Goal: Find specific page/section: Find specific page/section

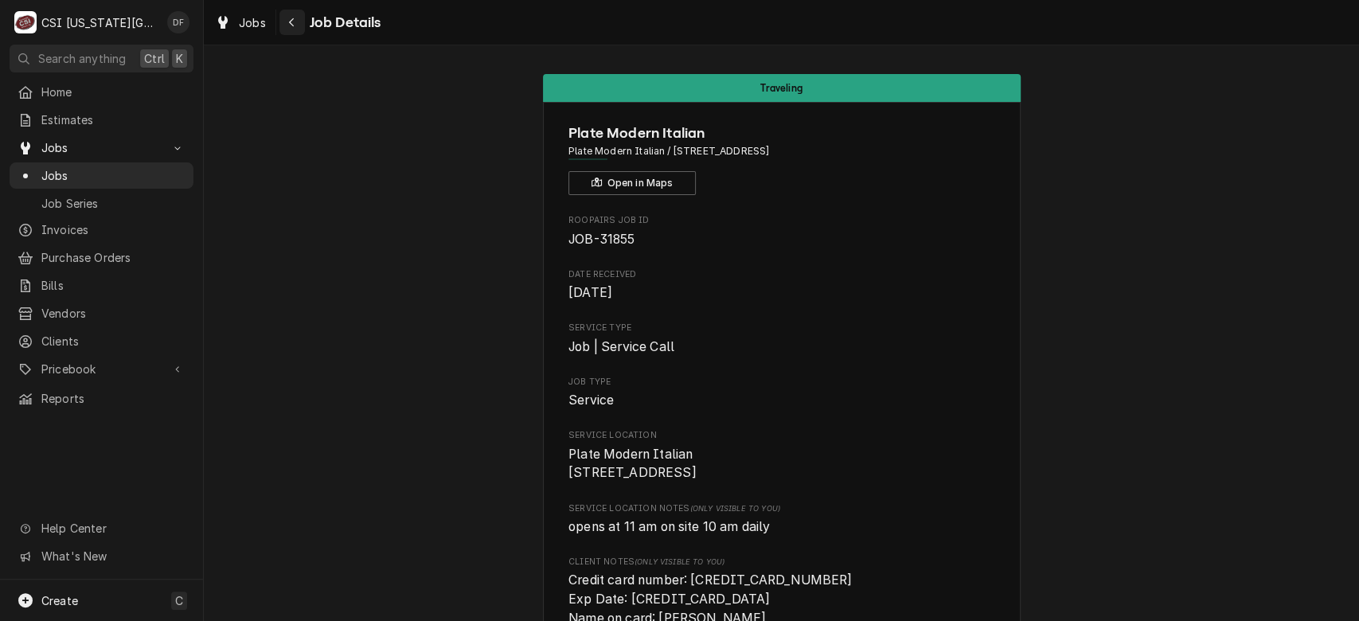
click at [301, 16] on button "Navigate back" at bounding box center [292, 22] width 25 height 25
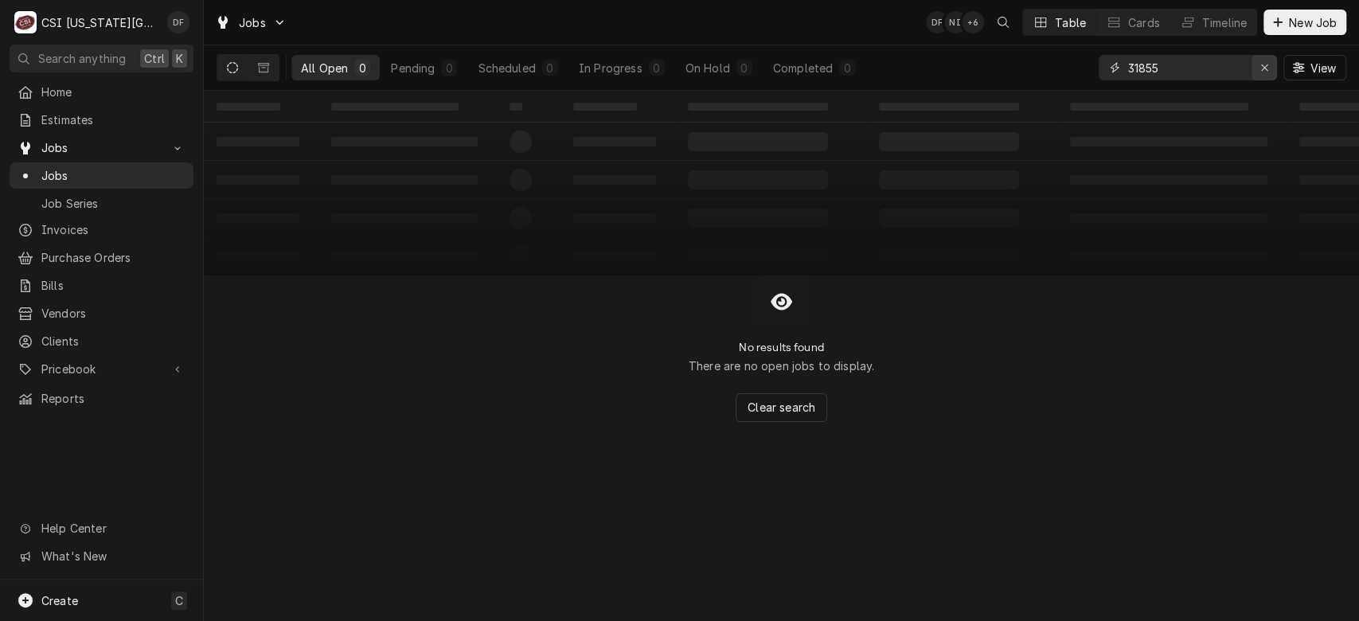
click at [1265, 68] on icon "Erase input" at bounding box center [1265, 67] width 9 height 11
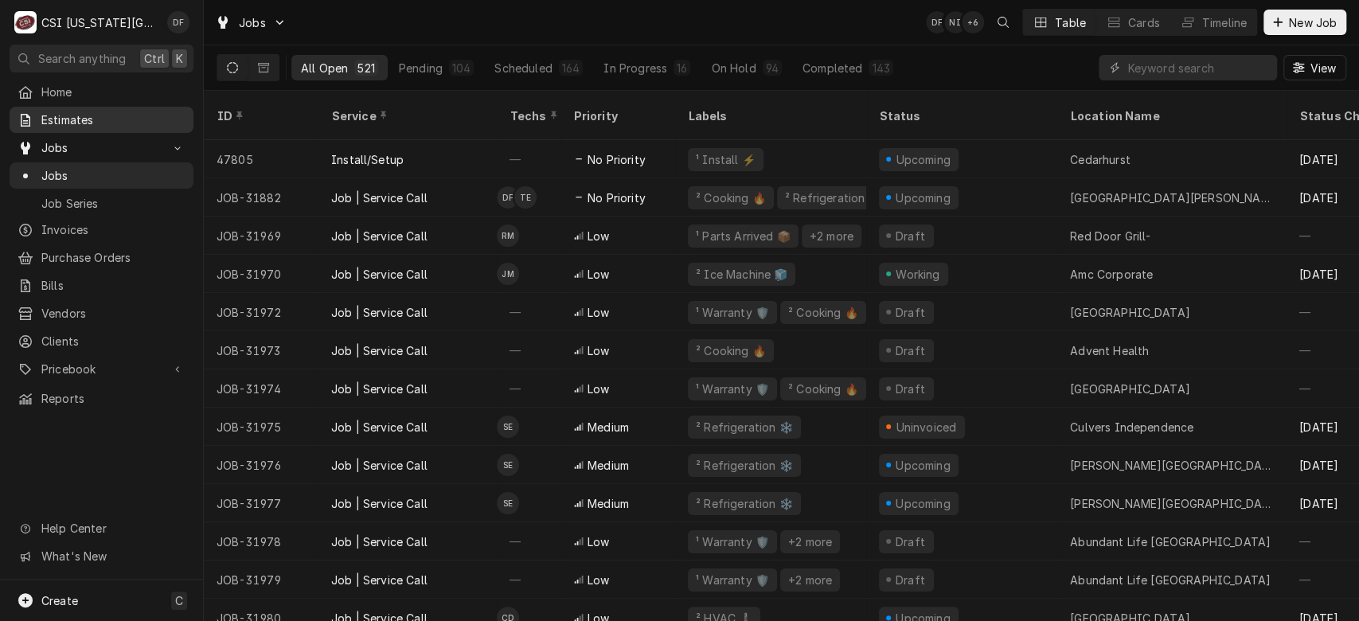
click at [112, 111] on span "Estimates" at bounding box center [113, 119] width 144 height 17
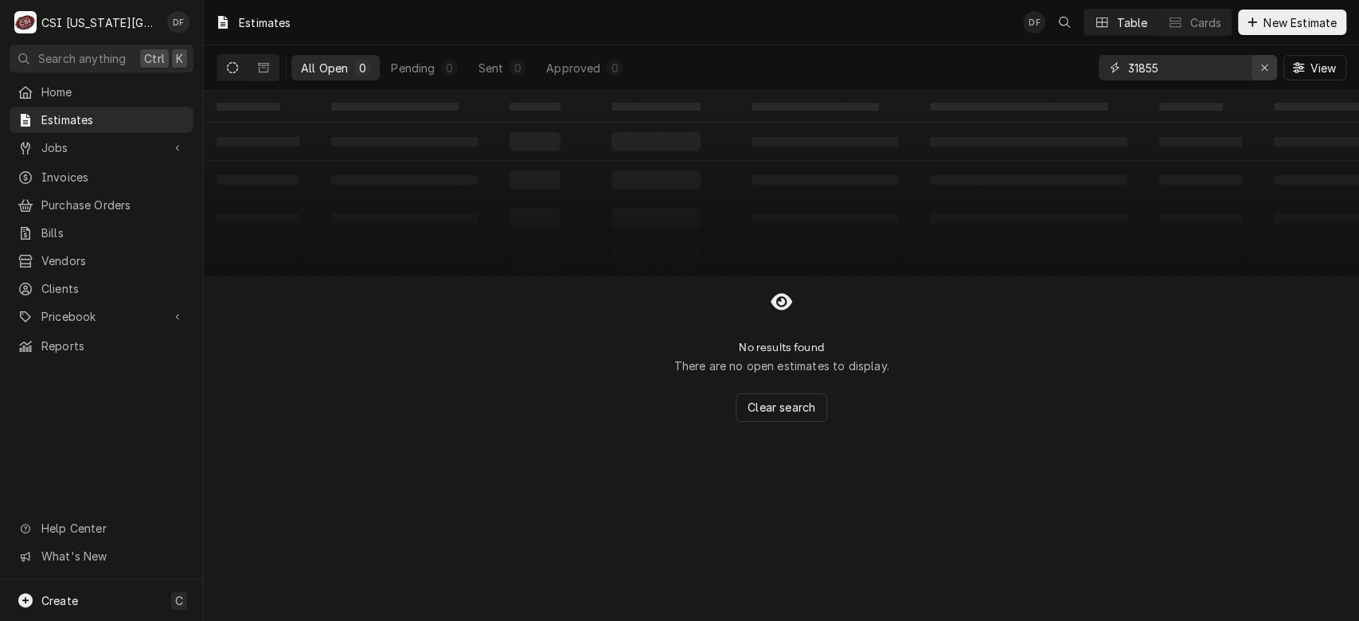
click at [1267, 65] on icon "Erase input" at bounding box center [1265, 67] width 9 height 11
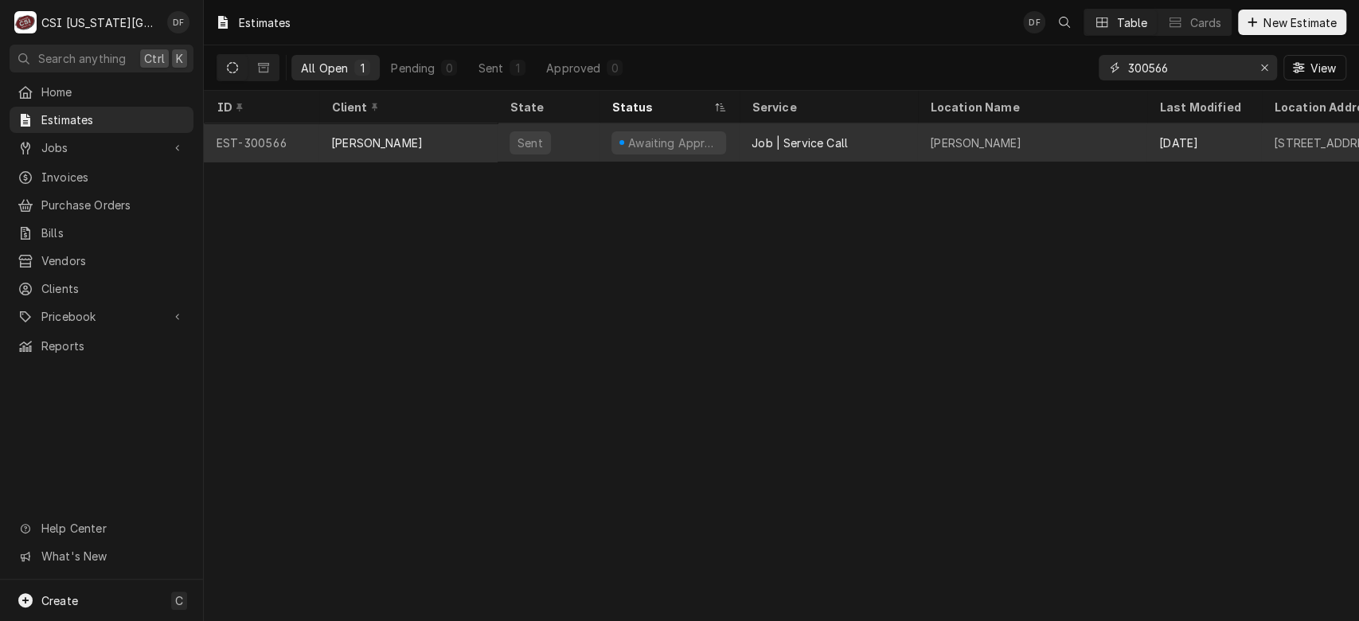
type input "300566"
click at [807, 147] on div "Job | Service Call" at bounding box center [800, 143] width 96 height 17
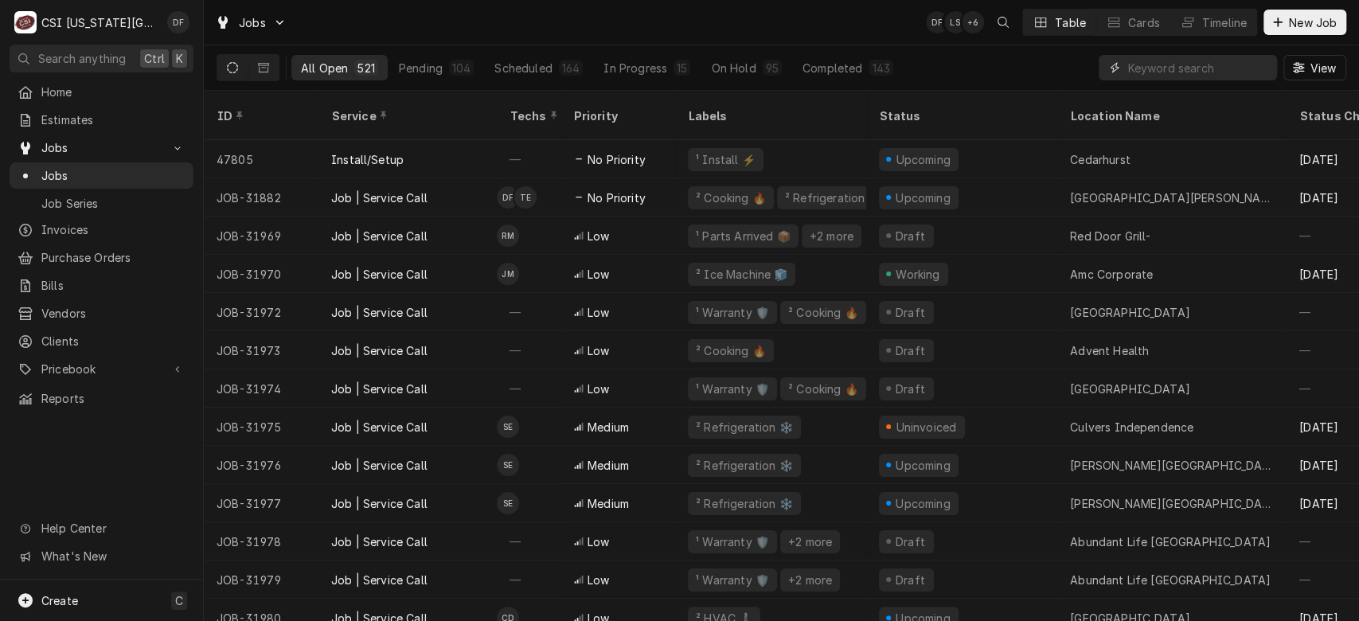
click at [1150, 70] on input "Dynamic Content Wrapper" at bounding box center [1199, 67] width 142 height 25
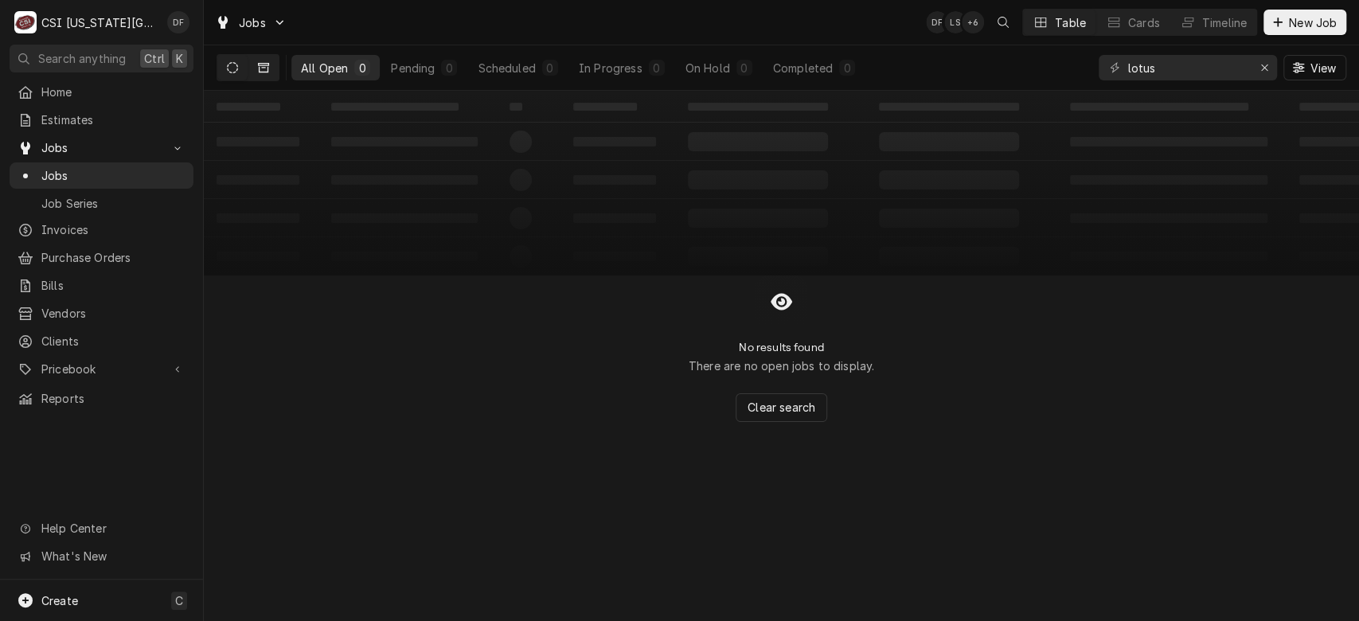
click at [271, 66] on button "Dynamic Content Wrapper" at bounding box center [263, 67] width 30 height 25
click at [228, 68] on icon "Dynamic Content Wrapper" at bounding box center [232, 67] width 11 height 11
drag, startPoint x: 1171, startPoint y: 73, endPoint x: 1032, endPoint y: 80, distance: 138.7
click at [1032, 80] on div "All Open 0 Pending 0 Scheduled 0 In Progress 0 On Hold 0 Completed 0 lotus View" at bounding box center [782, 67] width 1130 height 45
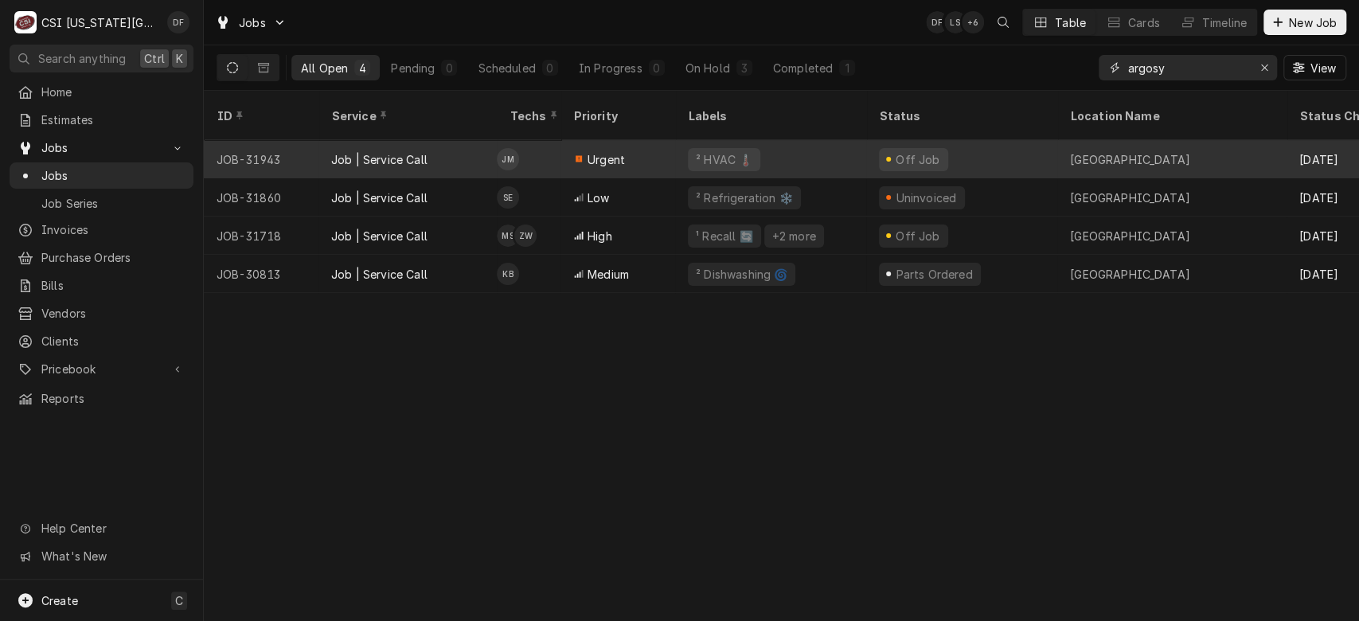
type input "argosy"
click at [756, 143] on div "² HVAC 🌡️" at bounding box center [770, 159] width 191 height 38
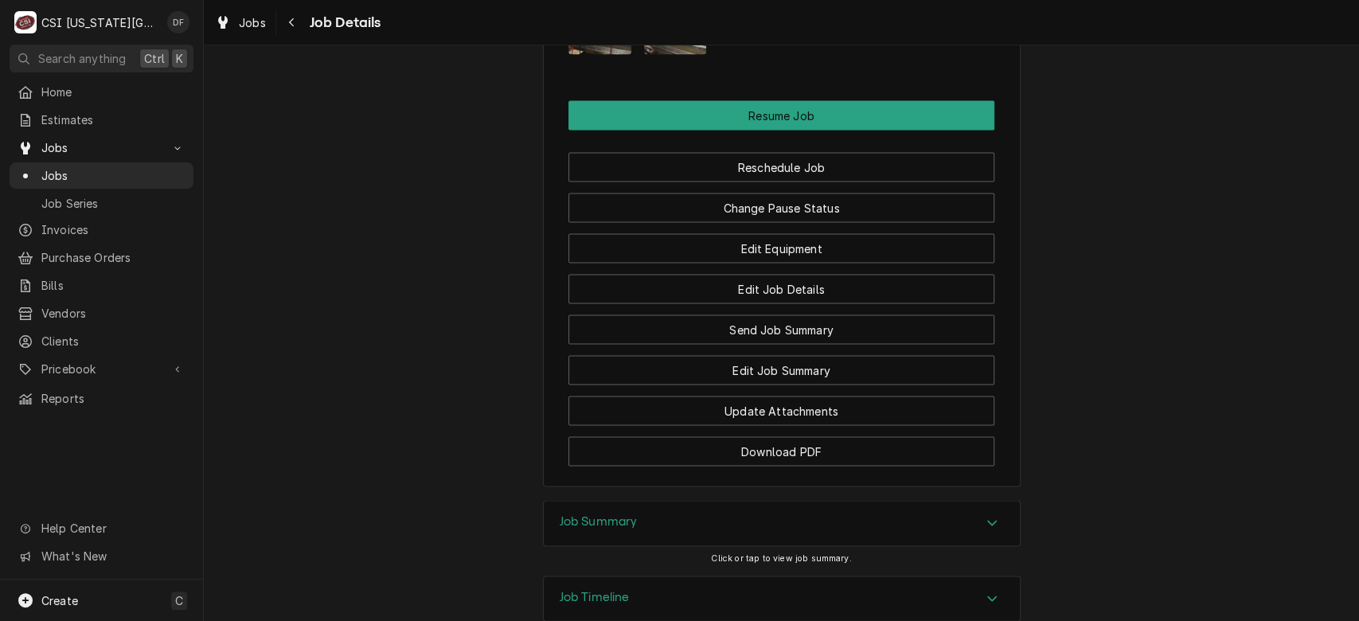
scroll to position [2020, 0]
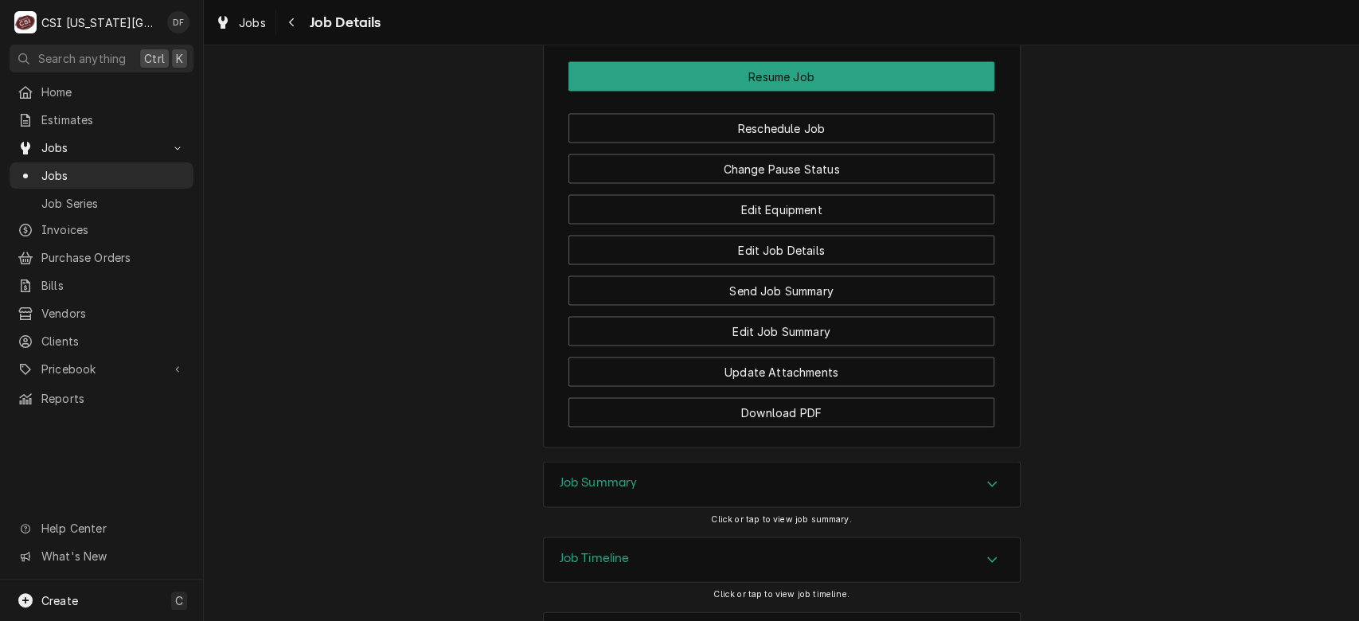
click at [734, 462] on div "Job Summary" at bounding box center [782, 484] width 476 height 45
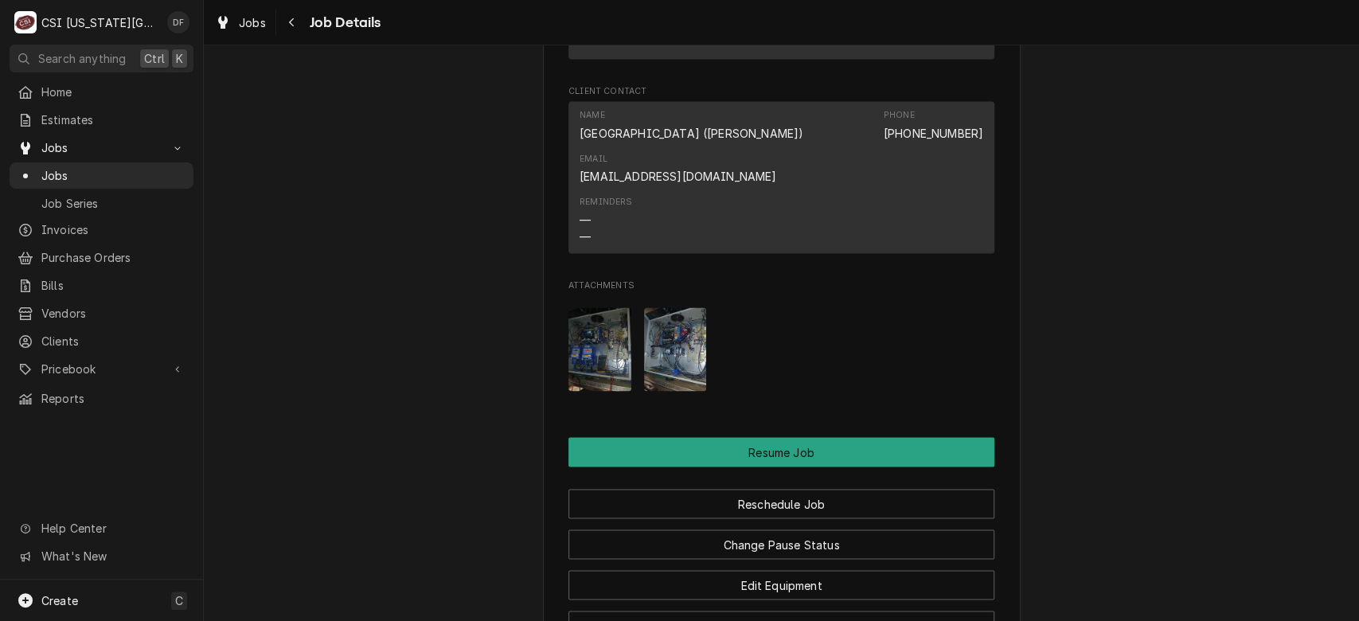
scroll to position [1631, 0]
